Goal: Task Accomplishment & Management: Manage account settings

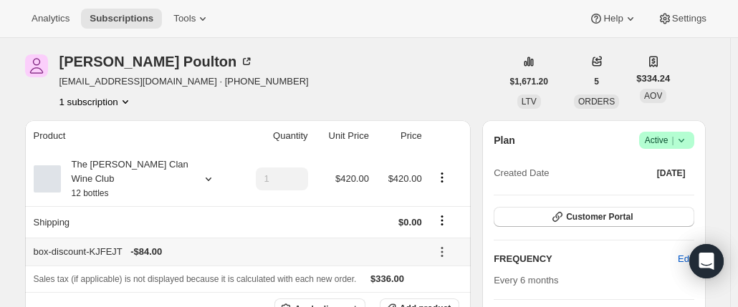
scroll to position [72, 0]
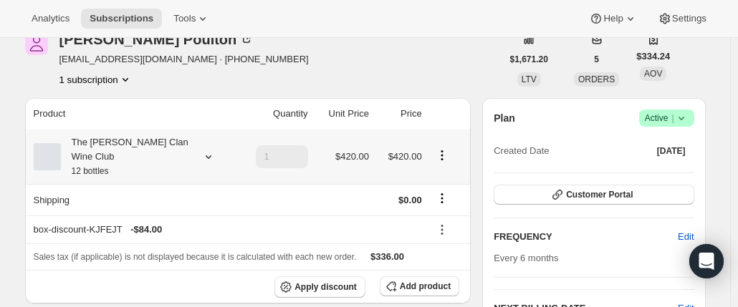
click at [143, 143] on div "The [PERSON_NAME] Clan Wine Club 12 bottles" at bounding box center [125, 156] width 129 height 43
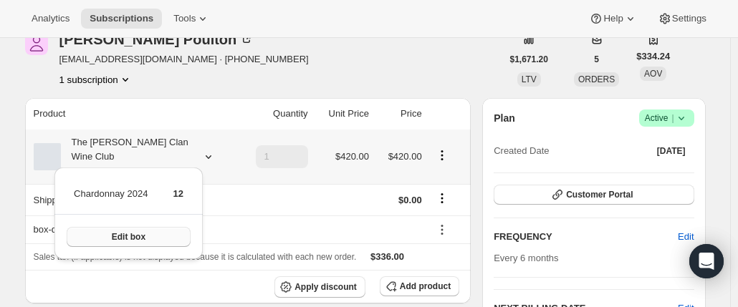
click at [146, 239] on button "Edit box" at bounding box center [129, 237] width 124 height 20
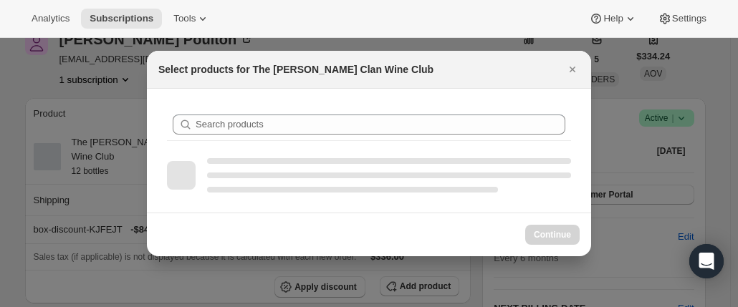
scroll to position [0, 0]
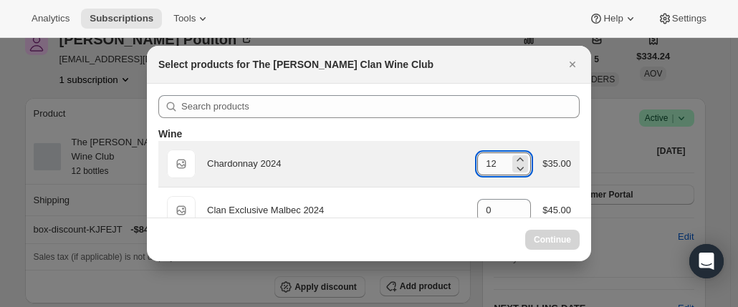
drag, startPoint x: 487, startPoint y: 171, endPoint x: 494, endPoint y: 165, distance: 9.2
click at [489, 170] on input "12" at bounding box center [493, 164] width 32 height 23
select select "gid://shopify/ProductVariant/46927751086247"
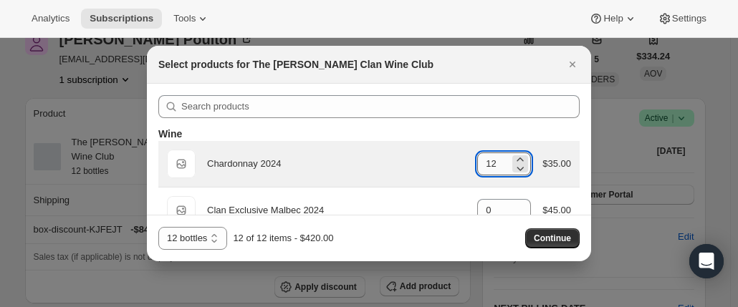
click at [491, 163] on input "12" at bounding box center [493, 164] width 32 height 23
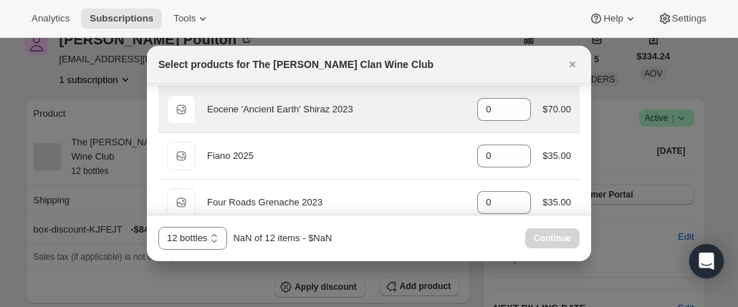
scroll to position [215, 0]
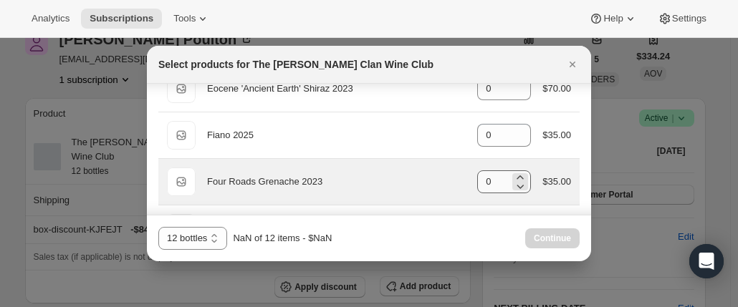
type input "0"
drag, startPoint x: 484, startPoint y: 182, endPoint x: 461, endPoint y: 182, distance: 22.2
click at [461, 182] on div "Default Title Four Roads Grenache 2023 gid://shopify/ProductVariant/46914041512…" at bounding box center [369, 182] width 404 height 29
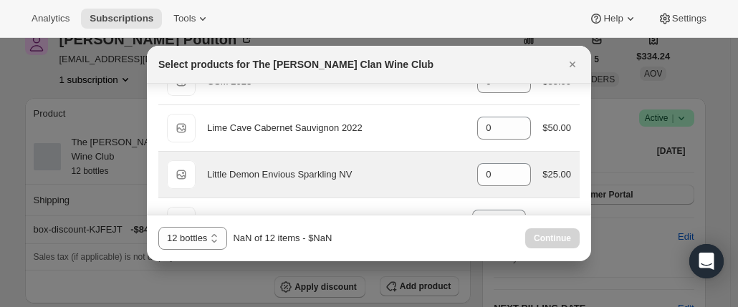
scroll to position [430, 0]
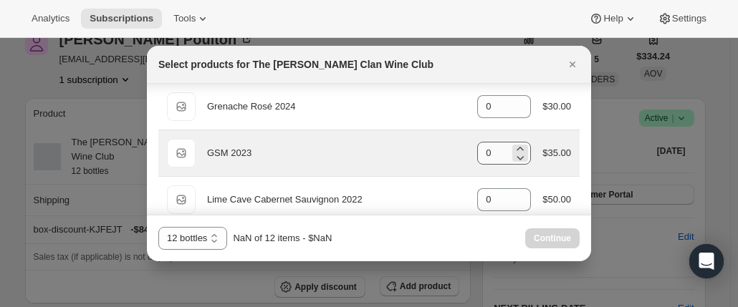
type input "1"
drag, startPoint x: 493, startPoint y: 150, endPoint x: 474, endPoint y: 150, distance: 18.6
click at [477, 150] on input "0" at bounding box center [493, 153] width 32 height 23
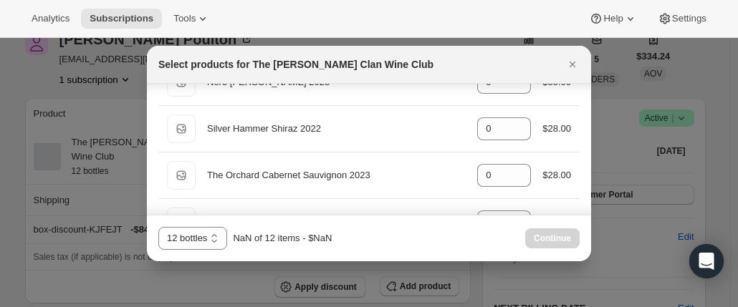
scroll to position [716, 0]
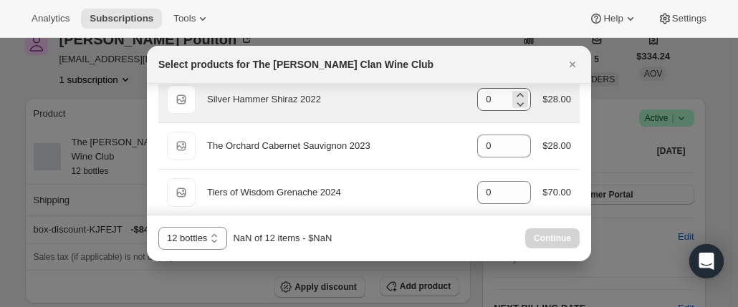
type input "1"
drag, startPoint x: 491, startPoint y: 102, endPoint x: 467, endPoint y: 99, distance: 24.5
click at [467, 99] on div "Default Title Silver Hammer Shiraz 2022 gid://shopify/ProductVariant/4691404419…" at bounding box center [369, 99] width 404 height 29
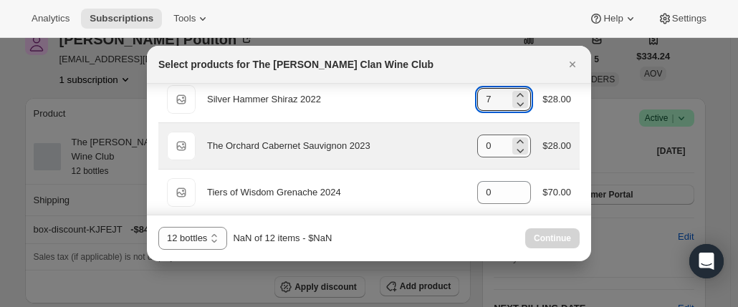
type input "7"
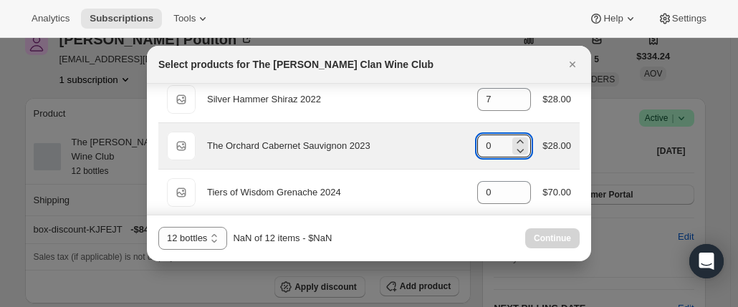
drag, startPoint x: 490, startPoint y: 144, endPoint x: 458, endPoint y: 138, distance: 32.9
click at [458, 138] on div "Default Title The Orchard Cabernet Sauvignon 2023 gid://shopify/ProductVariant/…" at bounding box center [369, 146] width 404 height 29
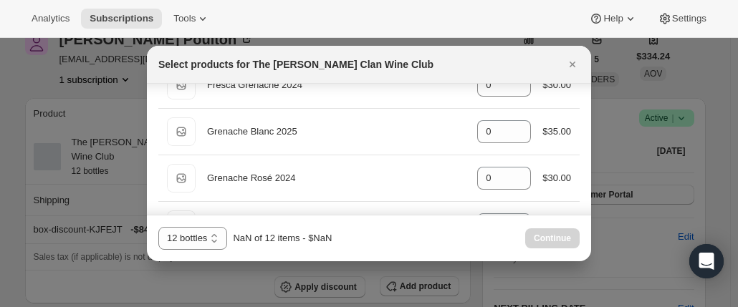
scroll to position [287, 0]
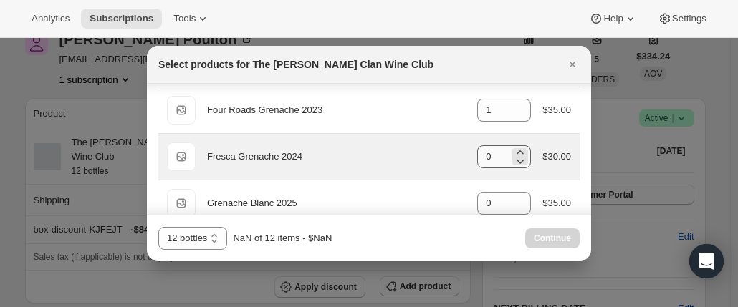
type input "2"
drag, startPoint x: 483, startPoint y: 153, endPoint x: 464, endPoint y: 151, distance: 18.7
click at [464, 151] on div "Default Title Fresca Grenache 2024 gid://shopify/ProductVariant/46914041872551 …" at bounding box center [369, 157] width 404 height 29
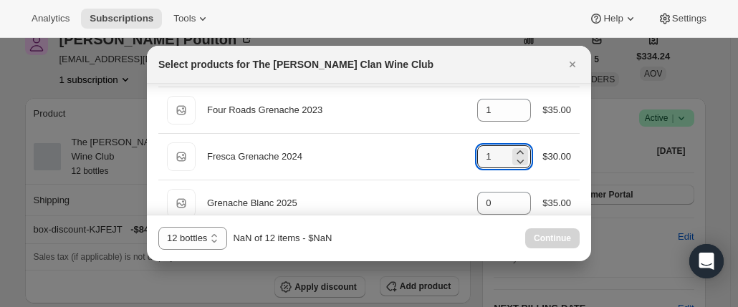
type input "1"
click at [389, 234] on div "6 bottles 12 bottles 24 bottles 12 bottles NaN of 12 items - $NaN Continue" at bounding box center [368, 238] width 421 height 23
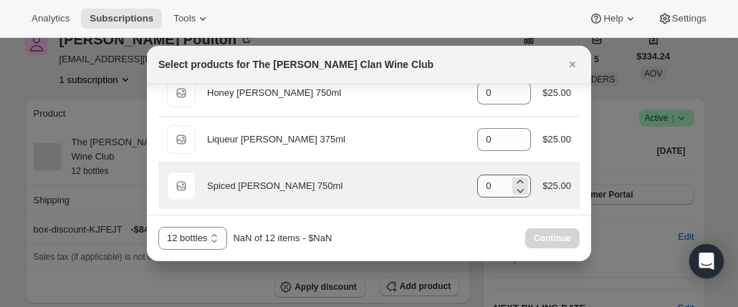
scroll to position [931, 0]
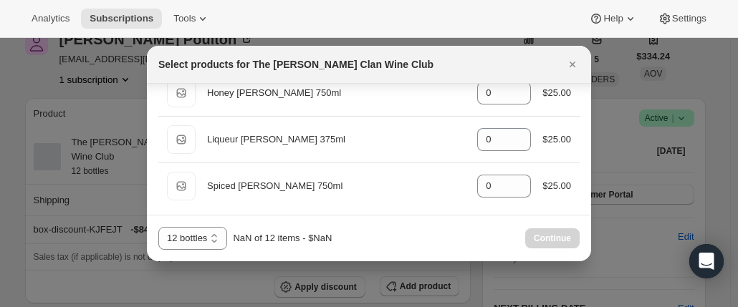
click at [388, 251] on div "6 bottles 12 bottles 24 bottles 12 bottles NaN of 12 items - $NaN Continue" at bounding box center [369, 238] width 444 height 47
click at [204, 239] on select "6 bottles 12 bottles 24 bottles" at bounding box center [192, 238] width 69 height 23
click at [158, 227] on select "6 bottles 12 bottles 24 bottles" at bounding box center [192, 238] width 69 height 23
click at [277, 239] on div "NaN of 12 items - $NaN" at bounding box center [282, 238] width 99 height 14
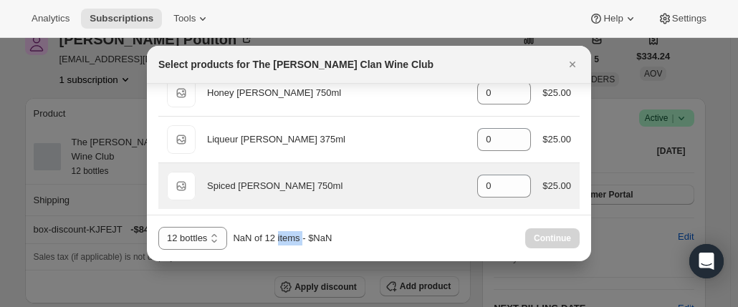
drag, startPoint x: 277, startPoint y: 239, endPoint x: 403, endPoint y: 177, distance: 139.7
click at [277, 238] on div "NaN of 12 items - $NaN" at bounding box center [282, 238] width 99 height 14
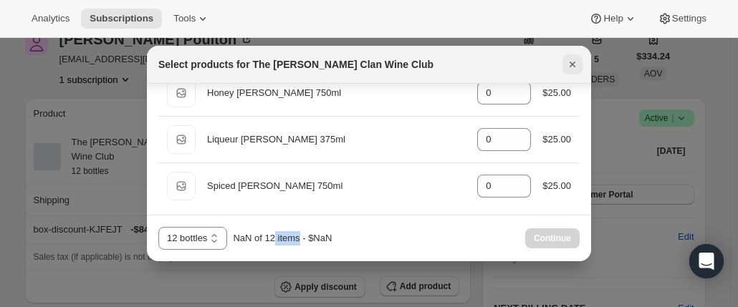
click at [571, 66] on icon "Close" at bounding box center [573, 65] width 6 height 6
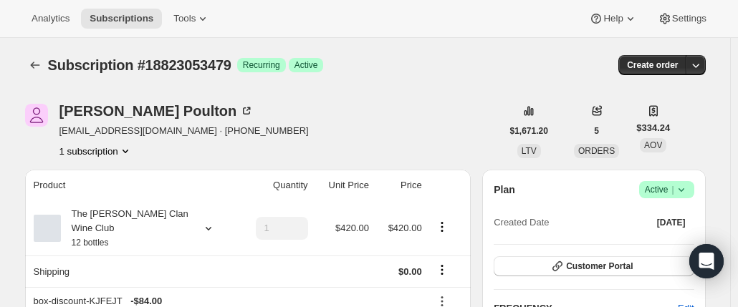
scroll to position [72, 0]
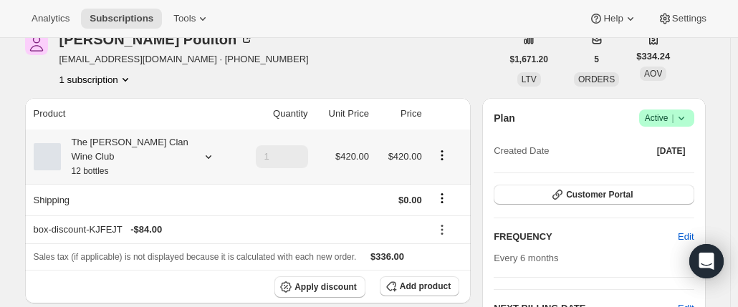
click at [138, 153] on div "The [PERSON_NAME] Clan Wine Club 12 bottles" at bounding box center [125, 156] width 129 height 43
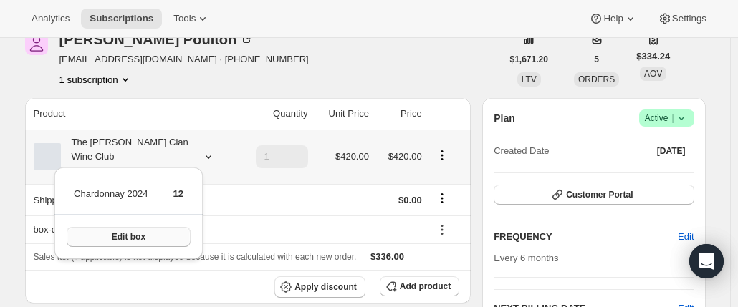
click at [140, 233] on span "Edit box" at bounding box center [129, 236] width 34 height 11
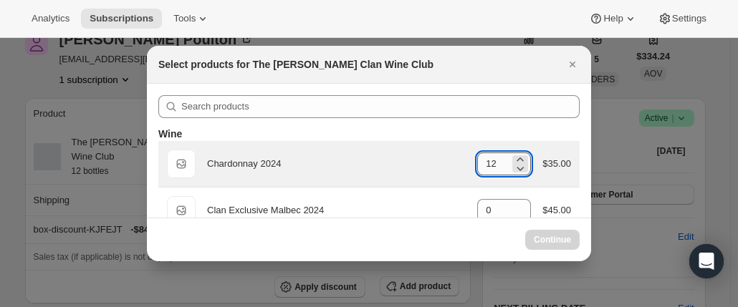
click at [480, 164] on input "12" at bounding box center [493, 164] width 32 height 23
click at [491, 168] on input "12" at bounding box center [493, 164] width 32 height 23
click at [489, 162] on input "12" at bounding box center [493, 164] width 32 height 23
click at [480, 158] on input "12" at bounding box center [493, 164] width 32 height 23
select select "gid://shopify/ProductVariant/46927751086247"
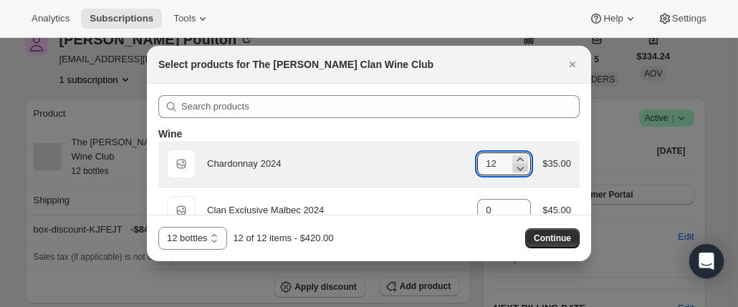
click at [517, 169] on icon ":rf8:" at bounding box center [520, 169] width 7 height 4
click at [514, 168] on icon ":rf8:" at bounding box center [520, 168] width 14 height 14
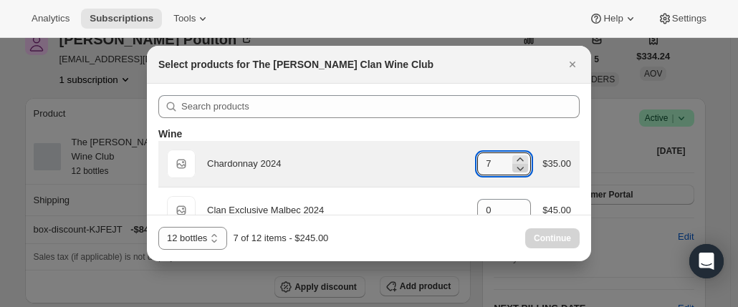
click at [514, 168] on icon ":rf8:" at bounding box center [520, 168] width 14 height 14
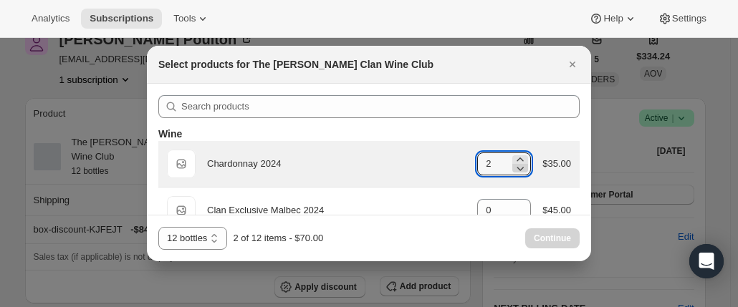
click at [514, 168] on icon ":rf8:" at bounding box center [520, 168] width 14 height 14
type input "1"
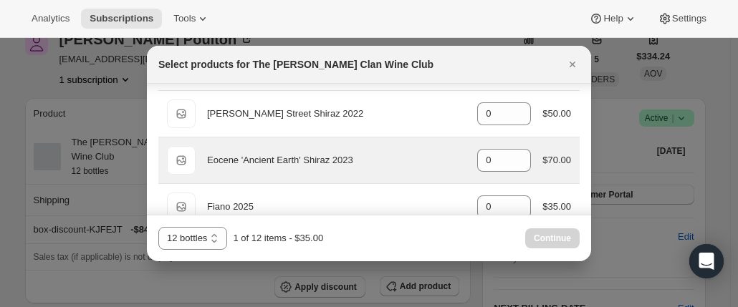
scroll to position [215, 0]
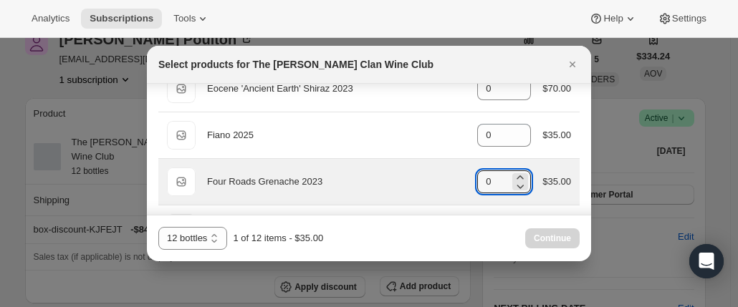
drag, startPoint x: 490, startPoint y: 179, endPoint x: 465, endPoint y: 180, distance: 25.1
click at [465, 180] on div "Default Title Four Roads Grenache 2023 gid://shopify/ProductVariant/46914041512…" at bounding box center [369, 182] width 404 height 29
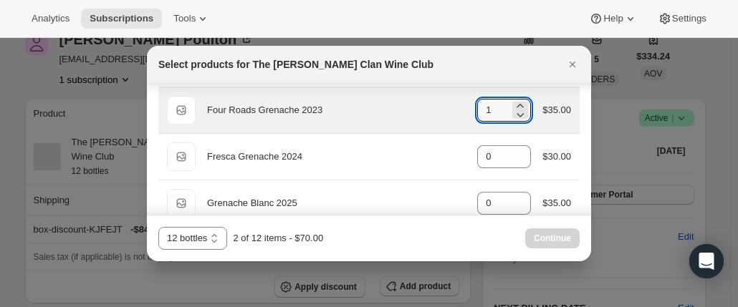
scroll to position [430, 0]
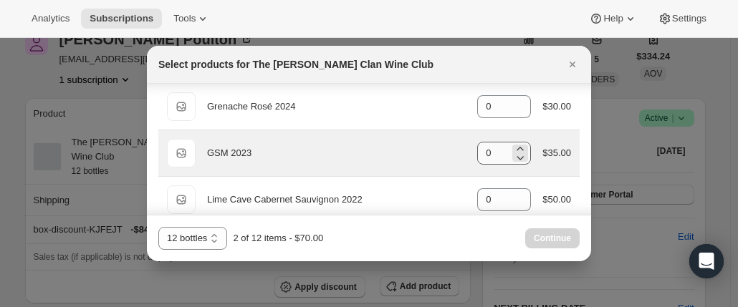
type input "1"
drag, startPoint x: 487, startPoint y: 154, endPoint x: 465, endPoint y: 153, distance: 22.3
click at [465, 153] on div "Default Title GSM 2023 gid://shopify/ProductVariant/46914042855591 0 $35.00" at bounding box center [369, 153] width 404 height 29
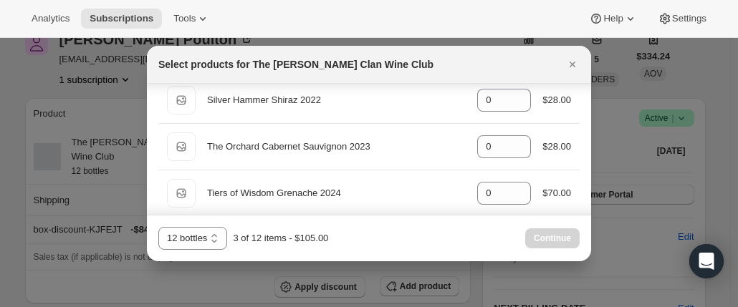
scroll to position [716, 0]
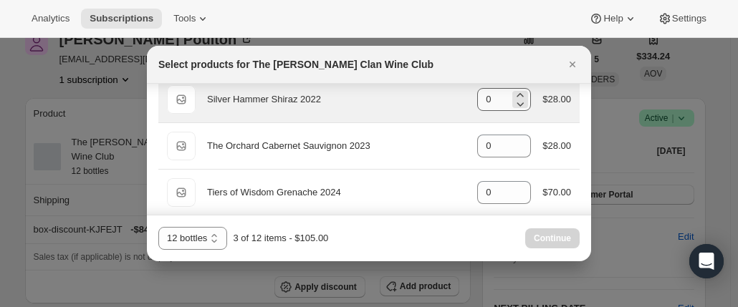
type input "1"
drag, startPoint x: 489, startPoint y: 102, endPoint x: 458, endPoint y: 93, distance: 32.2
click at [458, 93] on div "Default Title Silver Hammer Shiraz 2022 gid://shopify/ProductVariant/4691404419…" at bounding box center [369, 99] width 404 height 29
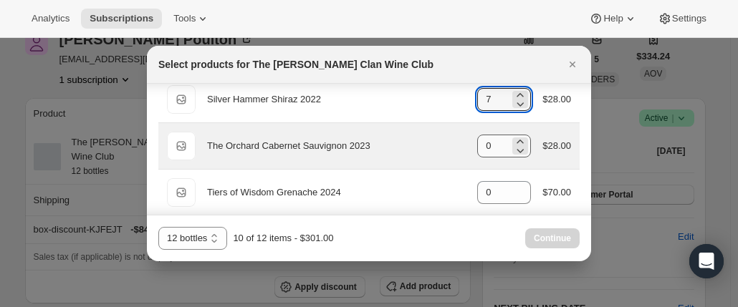
type input "7"
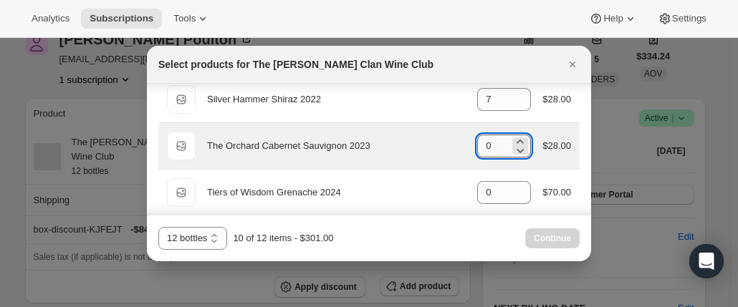
drag, startPoint x: 491, startPoint y: 141, endPoint x: 474, endPoint y: 140, distance: 16.5
click at [477, 140] on input "0" at bounding box center [493, 146] width 32 height 23
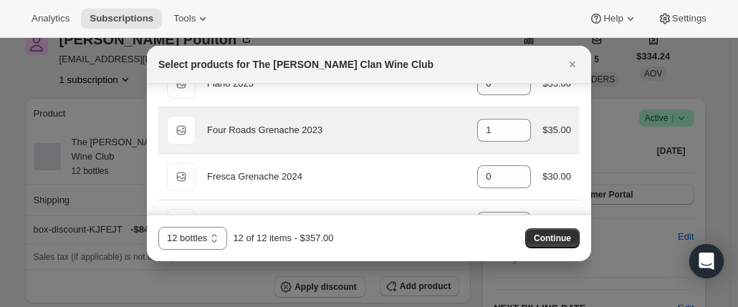
scroll to position [287, 0]
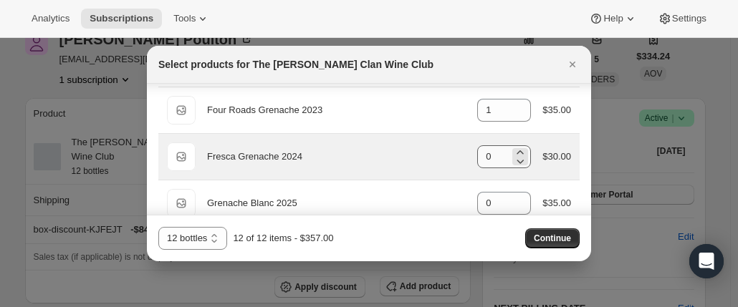
type input "2"
drag, startPoint x: 485, startPoint y: 160, endPoint x: 470, endPoint y: 160, distance: 15.0
click at [470, 160] on div "Default Title Fresca Grenache 2024 gid://shopify/ProductVariant/46914041872551 …" at bounding box center [369, 157] width 404 height 29
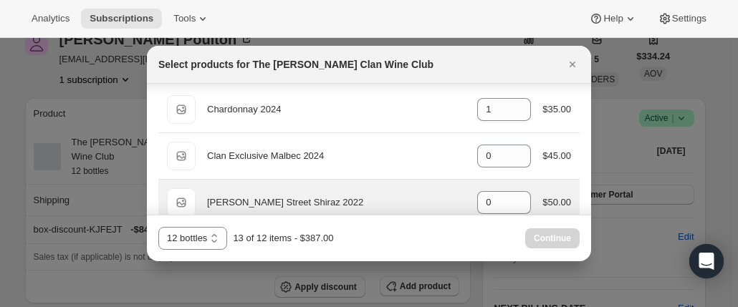
scroll to position [72, 0]
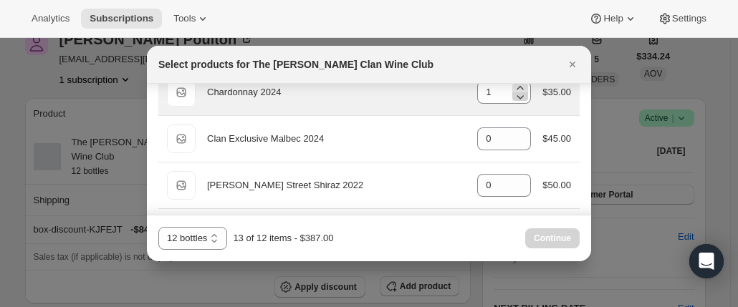
type input "1"
click at [513, 95] on icon ":rf8:" at bounding box center [520, 97] width 14 height 14
type input "0"
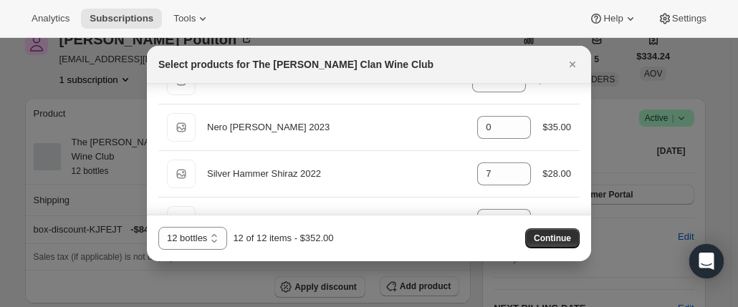
scroll to position [713, 0]
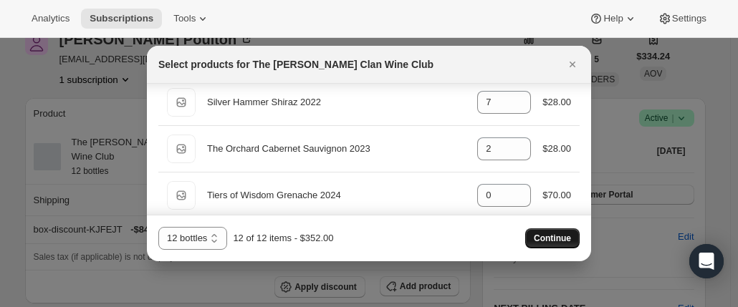
click at [560, 229] on button "Continue" at bounding box center [552, 239] width 54 height 20
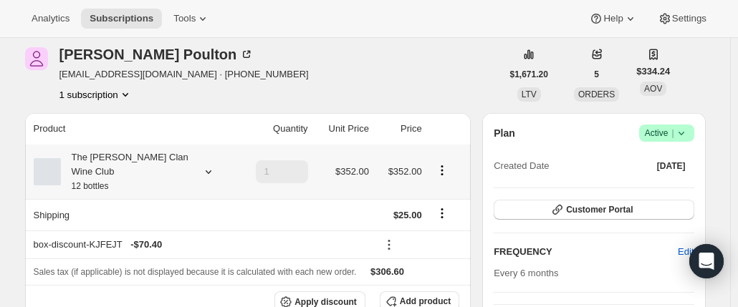
scroll to position [143, 0]
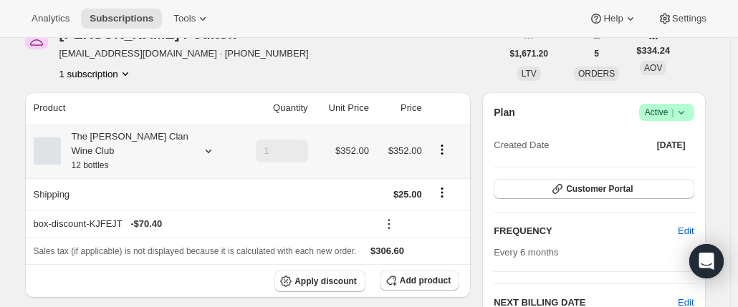
click at [150, 138] on div "The [PERSON_NAME] Clan Wine Club 12 bottles" at bounding box center [125, 151] width 129 height 43
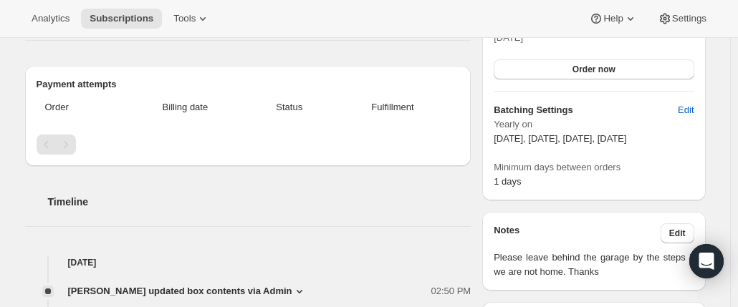
scroll to position [72, 0]
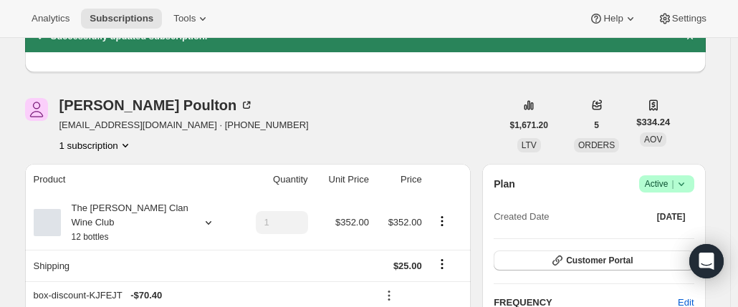
click at [216, 150] on div "[PERSON_NAME] [EMAIL_ADDRESS][DOMAIN_NAME] · [PHONE_NUMBER] 1 subscription" at bounding box center [263, 125] width 476 height 54
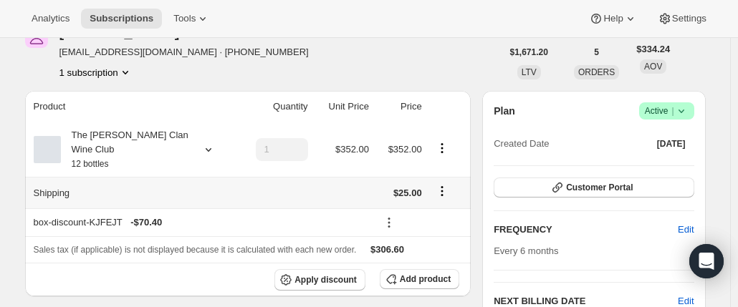
scroll to position [215, 0]
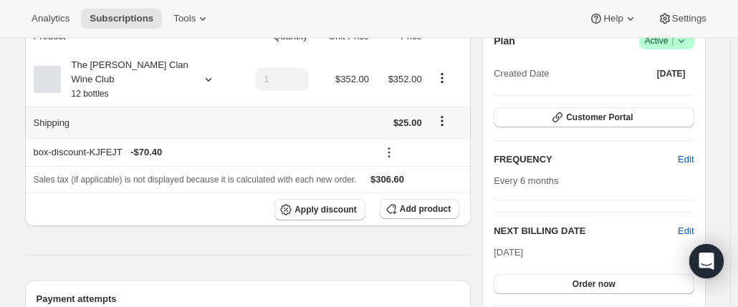
click at [445, 114] on icon "Shipping actions" at bounding box center [442, 121] width 14 height 14
click at [443, 114] on icon "Shipping actions" at bounding box center [442, 121] width 14 height 14
click at [410, 117] on span "$25.00" at bounding box center [407, 122] width 29 height 11
click at [446, 114] on icon "Shipping actions" at bounding box center [442, 121] width 14 height 14
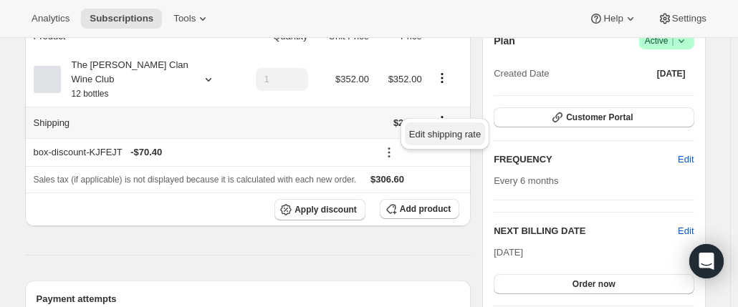
click at [447, 135] on span "Edit shipping rate" at bounding box center [445, 134] width 72 height 11
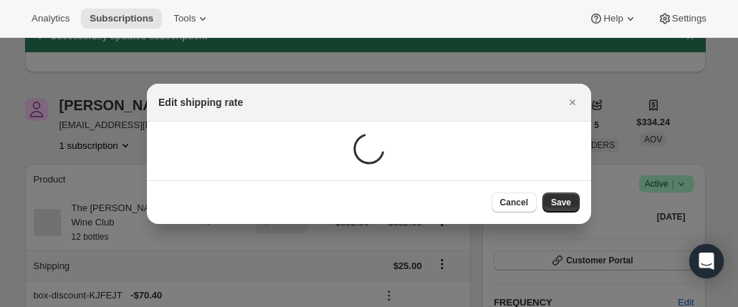
scroll to position [0, 0]
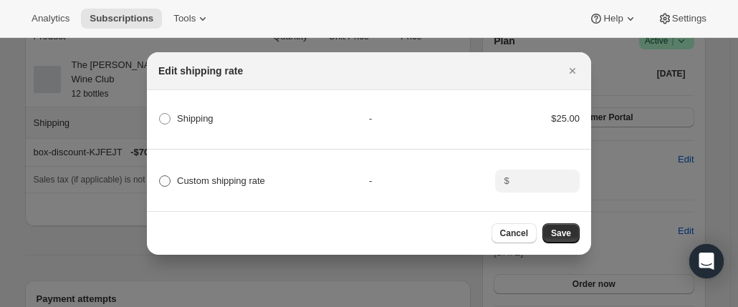
click at [234, 174] on span "Custom shipping rate" at bounding box center [221, 181] width 88 height 14
click at [160, 176] on input "Custom shipping rate" at bounding box center [159, 176] width 1 height 1
radio input "true"
click at [522, 175] on input ":rim:" at bounding box center [536, 181] width 44 height 23
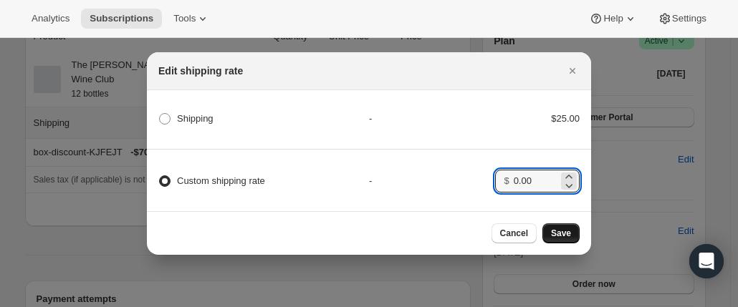
type input "0.00"
click at [559, 234] on span "Save" at bounding box center [561, 233] width 20 height 11
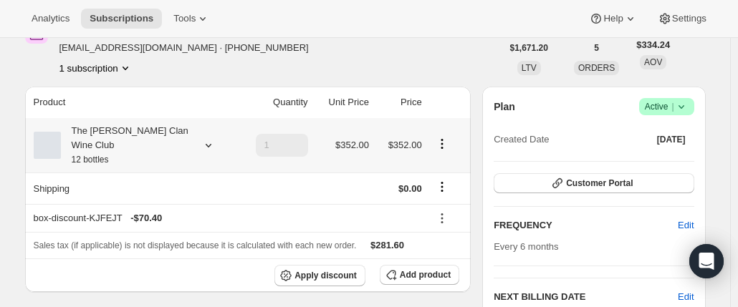
click at [116, 133] on div "The [PERSON_NAME] Clan Wine Club 12 bottles" at bounding box center [125, 145] width 129 height 43
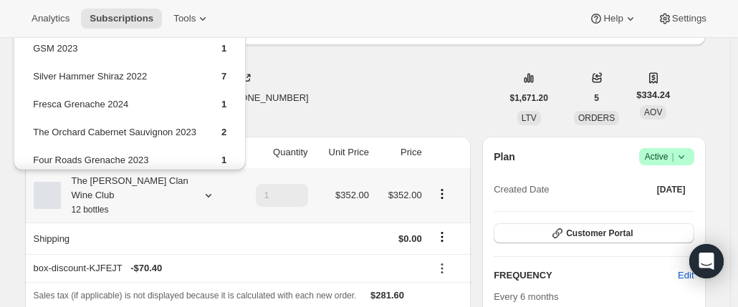
scroll to position [143, 0]
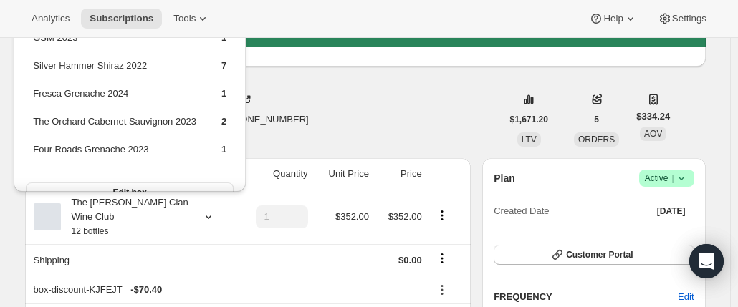
click at [337, 123] on div "[PERSON_NAME] [EMAIL_ADDRESS][DOMAIN_NAME] · [PHONE_NUMBER] 1 subscription" at bounding box center [263, 119] width 476 height 54
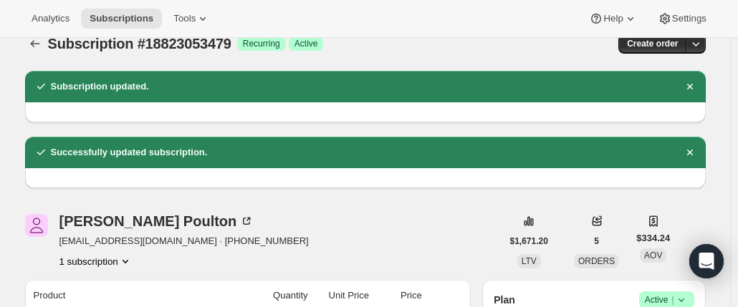
scroll to position [0, 0]
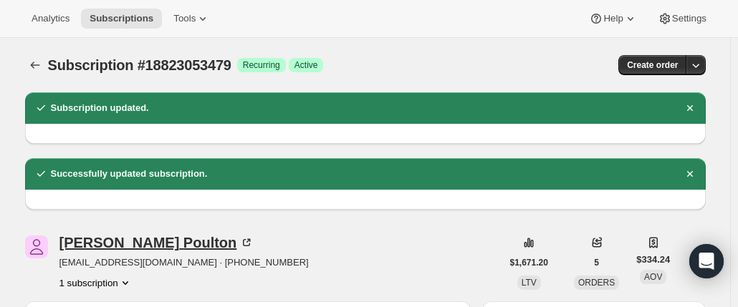
click at [246, 241] on icon at bounding box center [248, 241] width 4 height 4
